Goal: Information Seeking & Learning: Learn about a topic

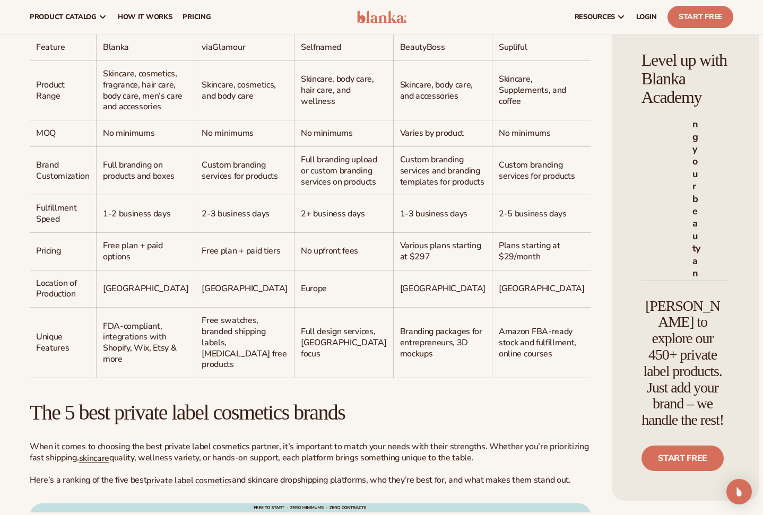
scroll to position [902, 0]
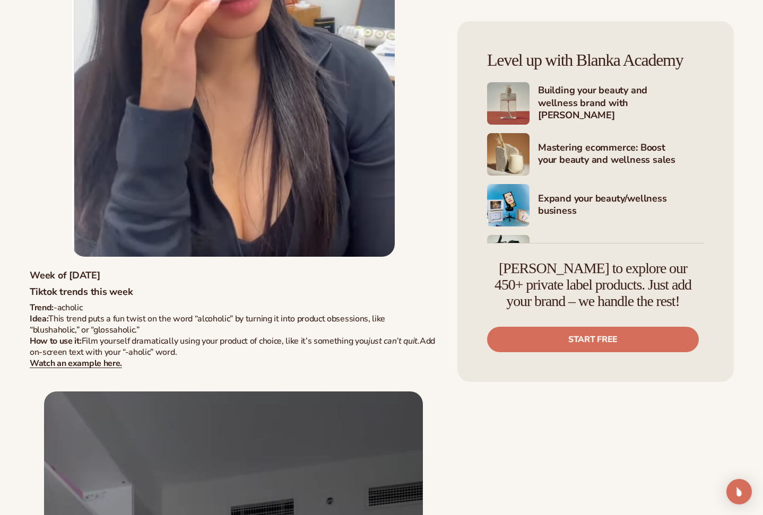
scroll to position [1789, 0]
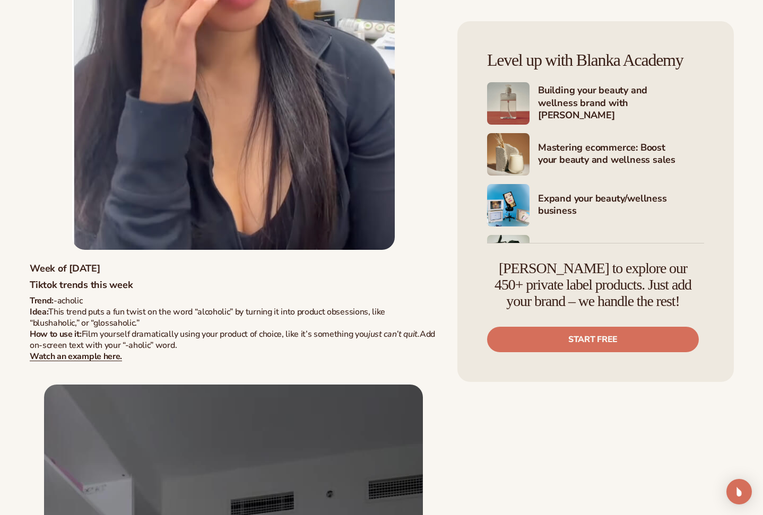
drag, startPoint x: 31, startPoint y: 304, endPoint x: 199, endPoint y: 347, distance: 173.0
copy p "Trend: -acholic Idea: This trend puts a fun twist on the word “alcoholic” by tu…"
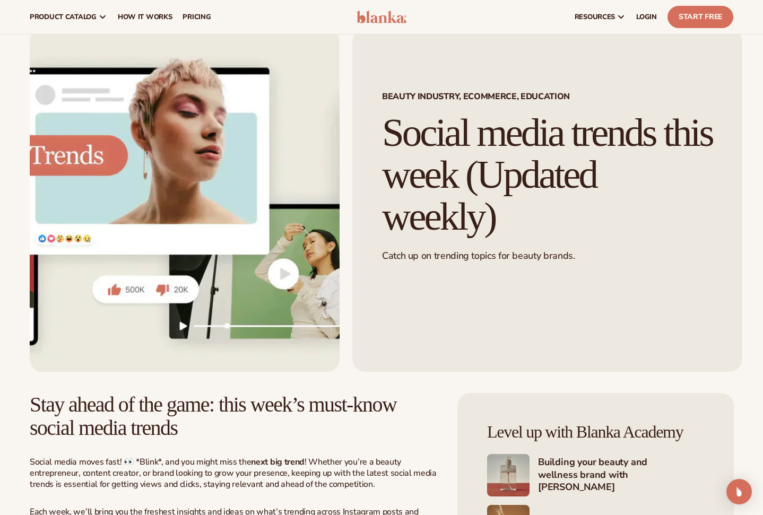
scroll to position [0, 0]
